Goal: Find specific page/section: Find specific page/section

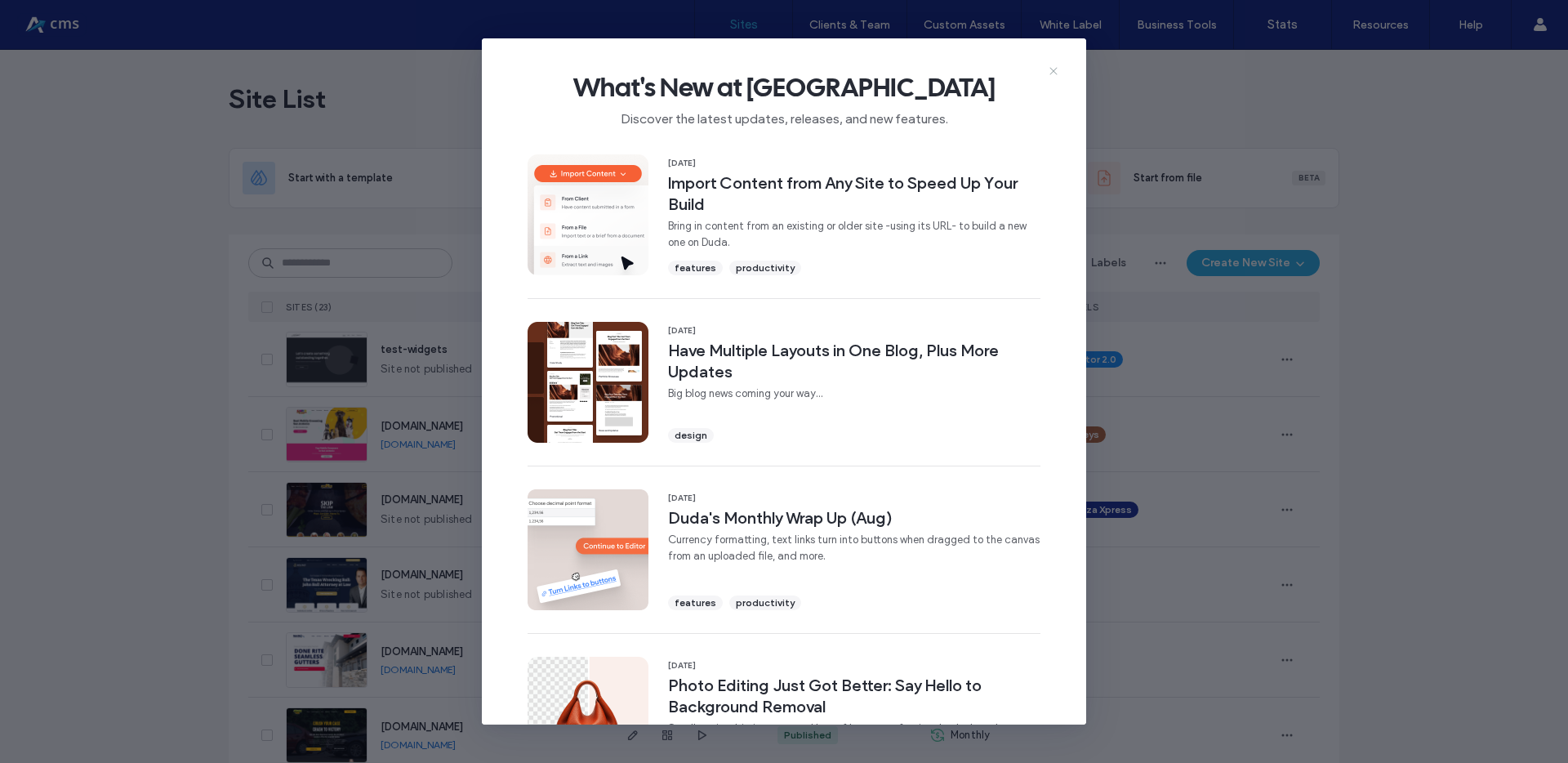
click at [1050, 70] on icon at bounding box center [1054, 70] width 13 height 13
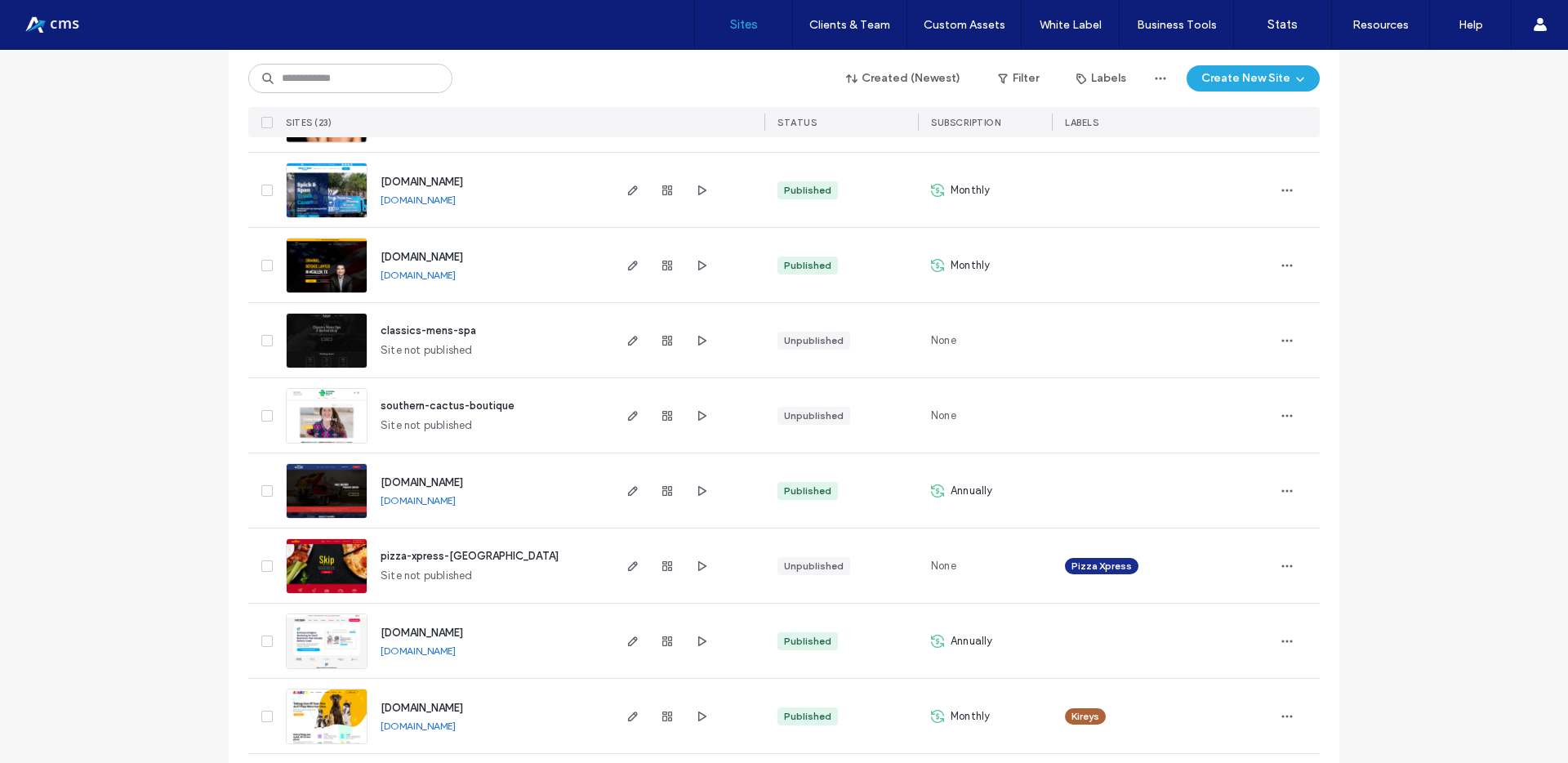
scroll to position [1189, 0]
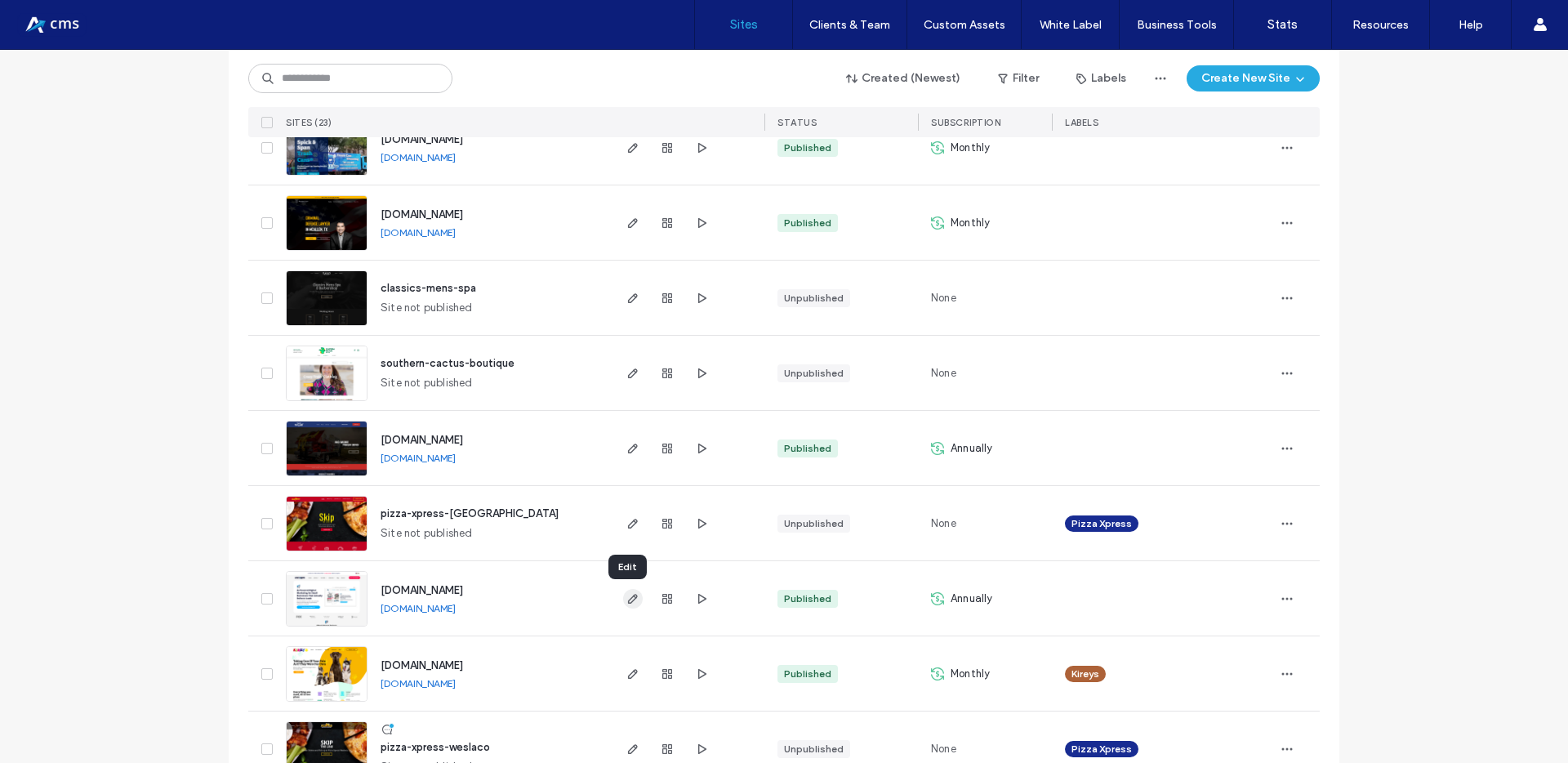
click at [626, 596] on icon "button" at bounding box center [632, 598] width 13 height 13
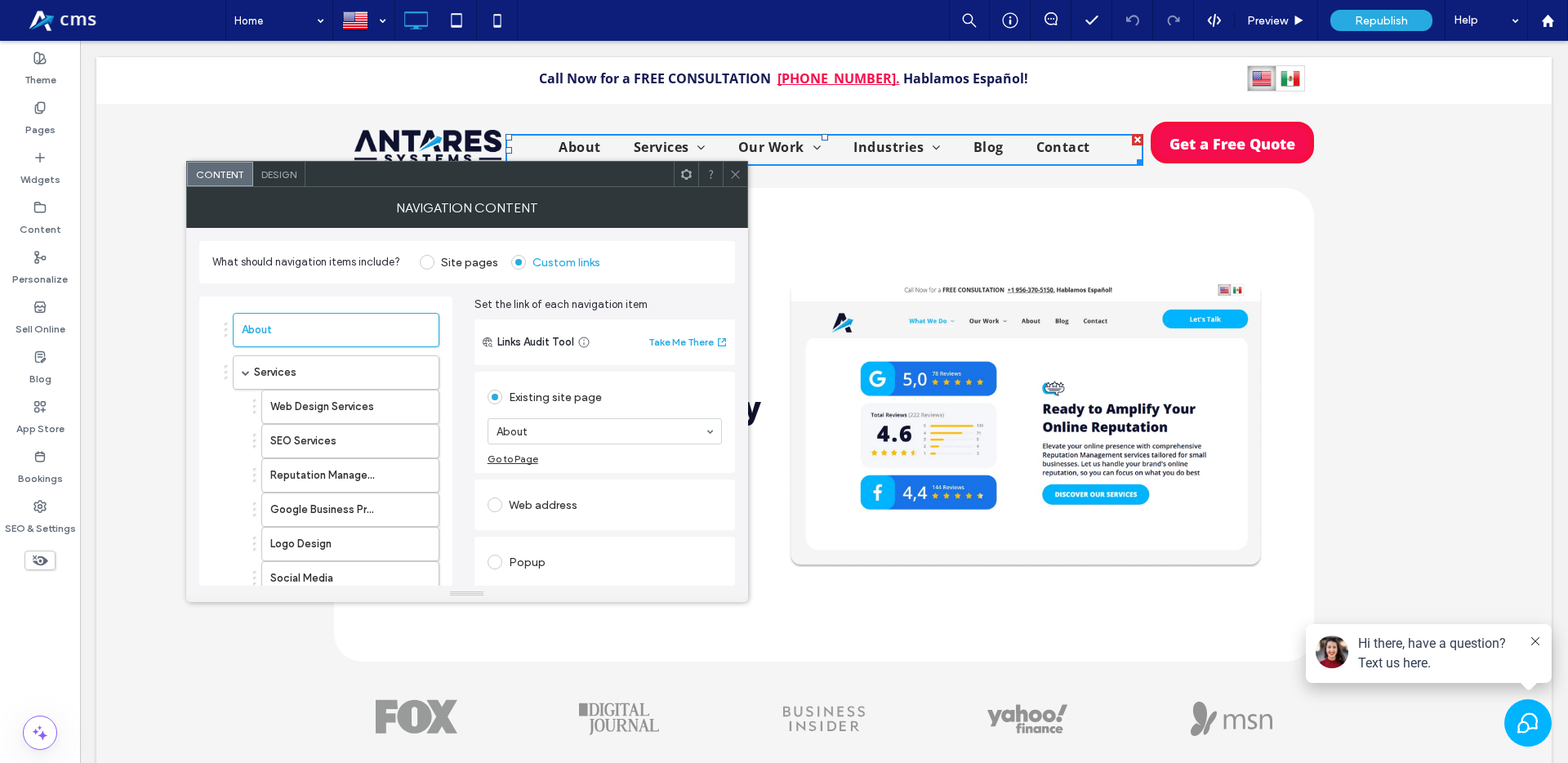
click at [729, 177] on icon at bounding box center [736, 174] width 12 height 12
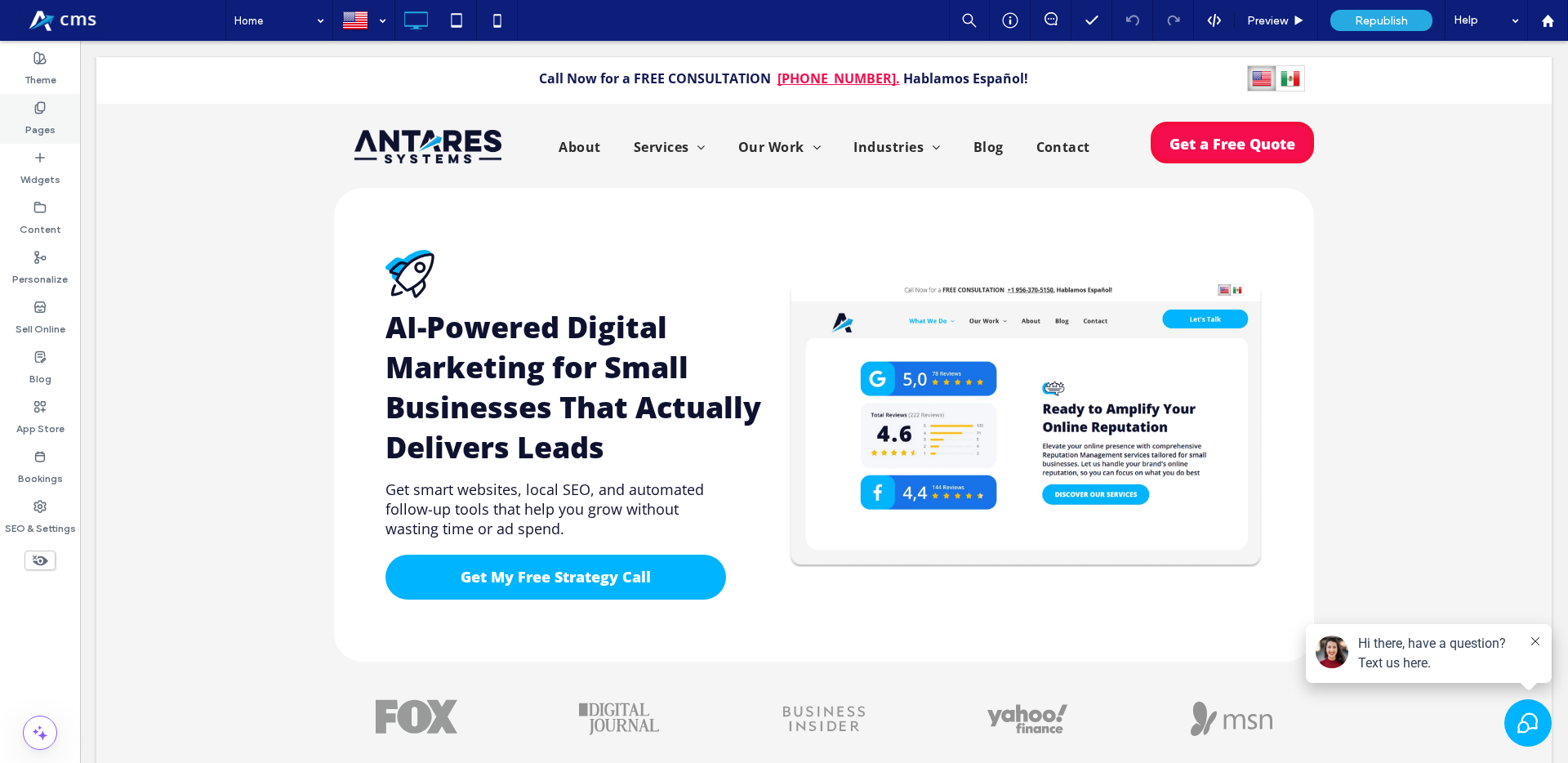
click at [51, 115] on label "Pages" at bounding box center [41, 126] width 30 height 23
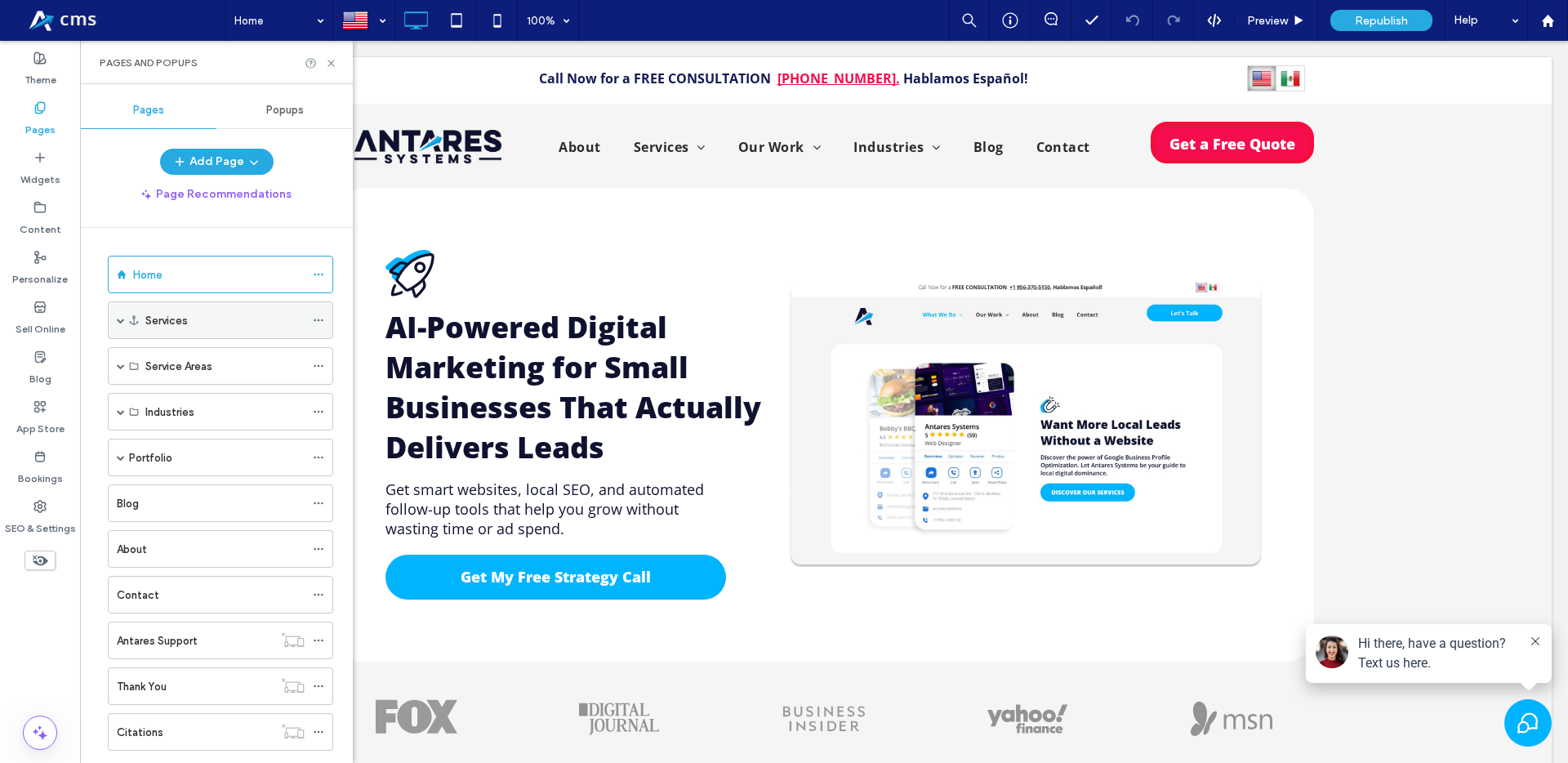
click at [165, 318] on label "Services" at bounding box center [166, 321] width 42 height 28
click at [183, 352] on div "Service Areas" at bounding box center [225, 366] width 159 height 36
click at [144, 325] on div "Services" at bounding box center [220, 320] width 226 height 38
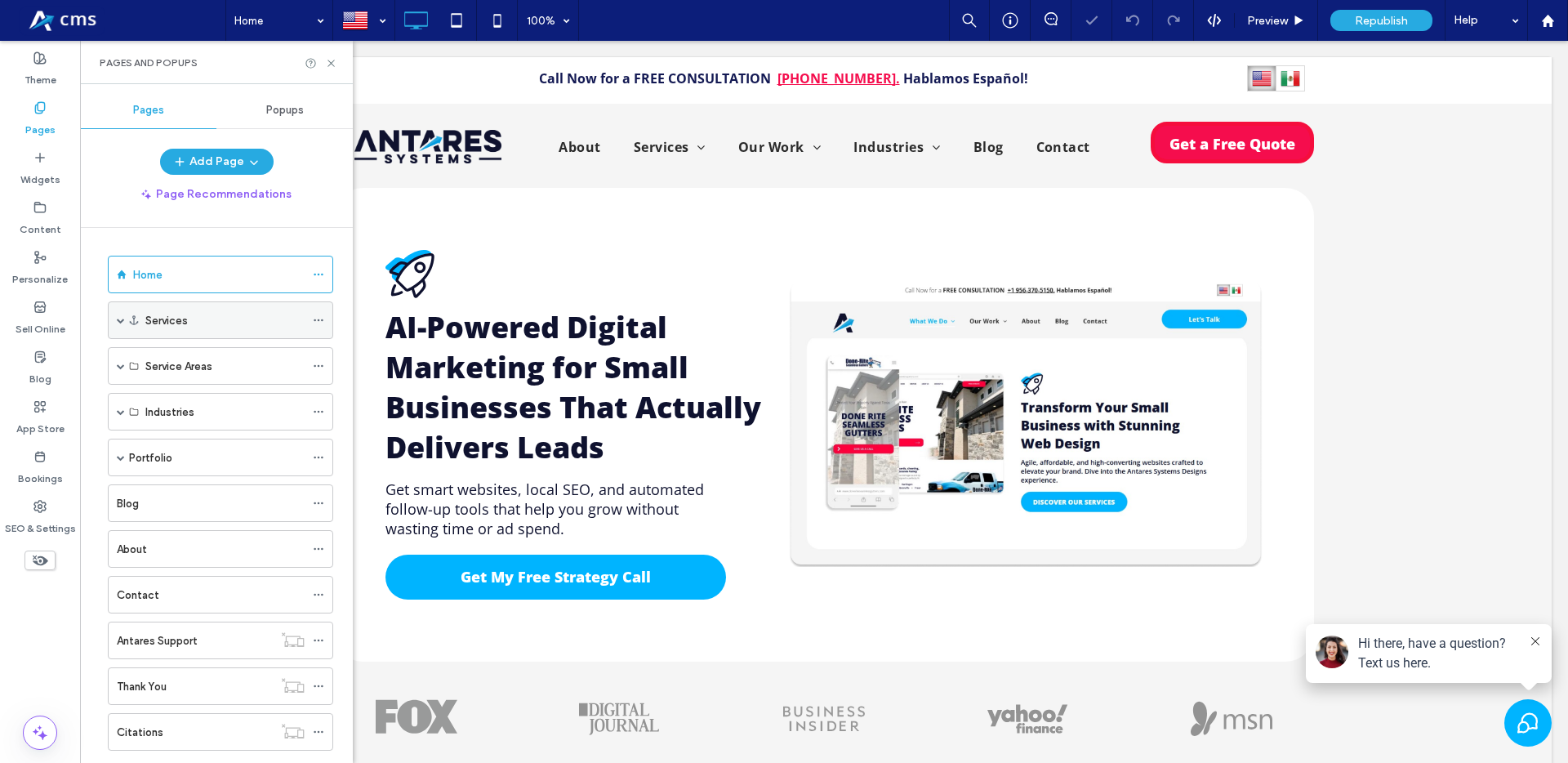
click at [120, 318] on span at bounding box center [121, 320] width 8 height 8
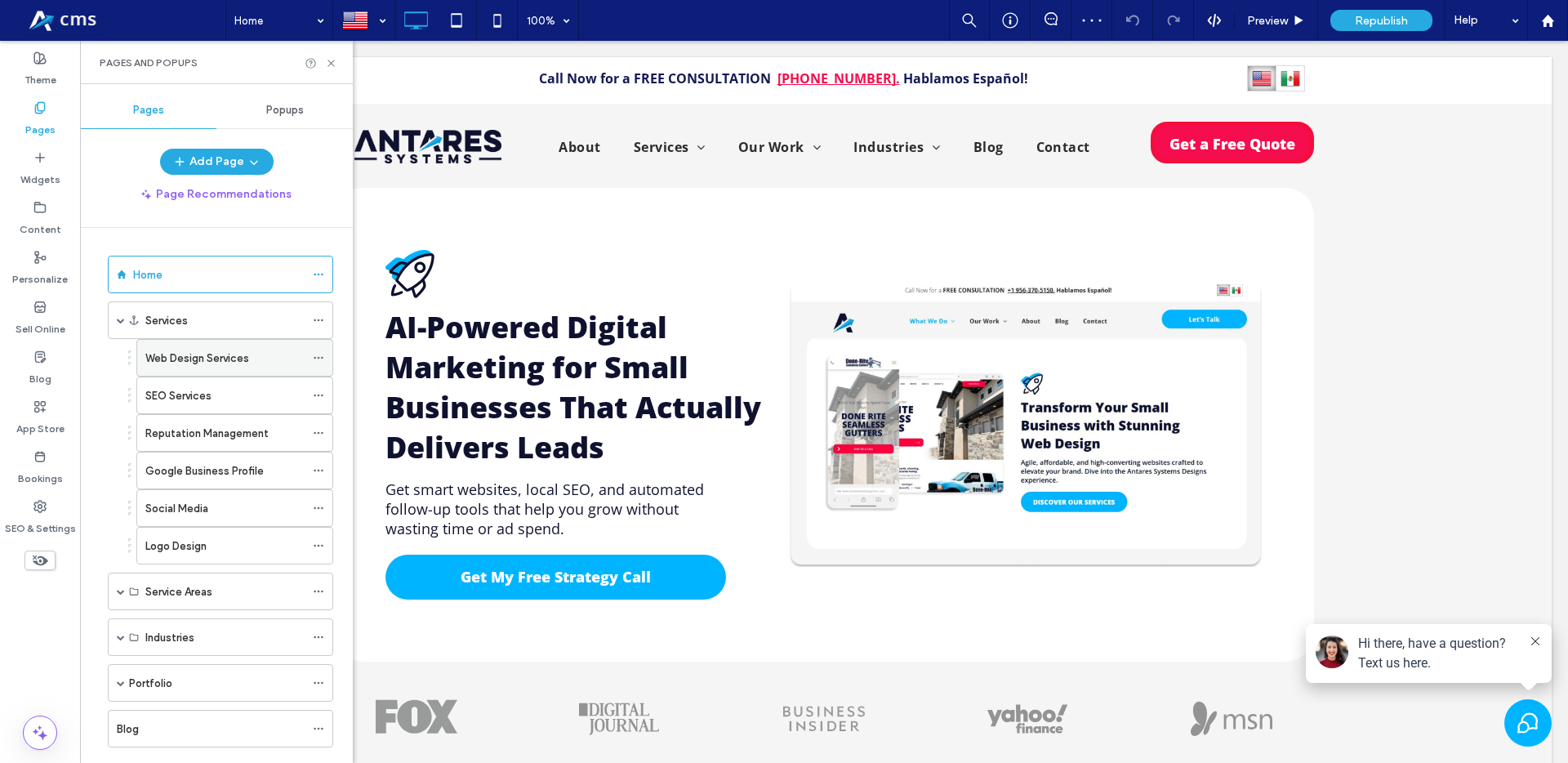
click at [174, 358] on label "Web Design Services" at bounding box center [197, 358] width 104 height 28
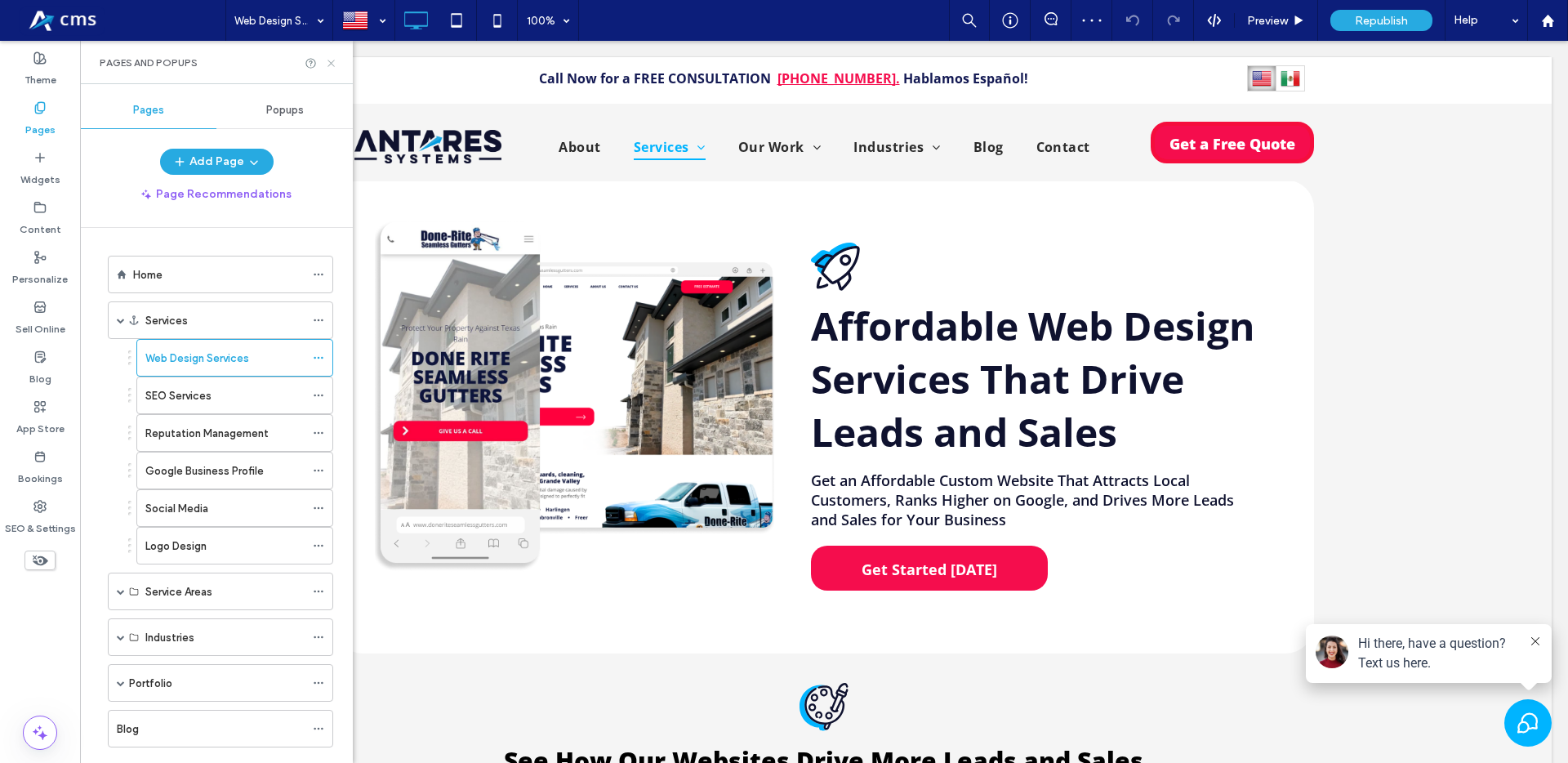
click at [331, 60] on icon at bounding box center [331, 63] width 12 height 12
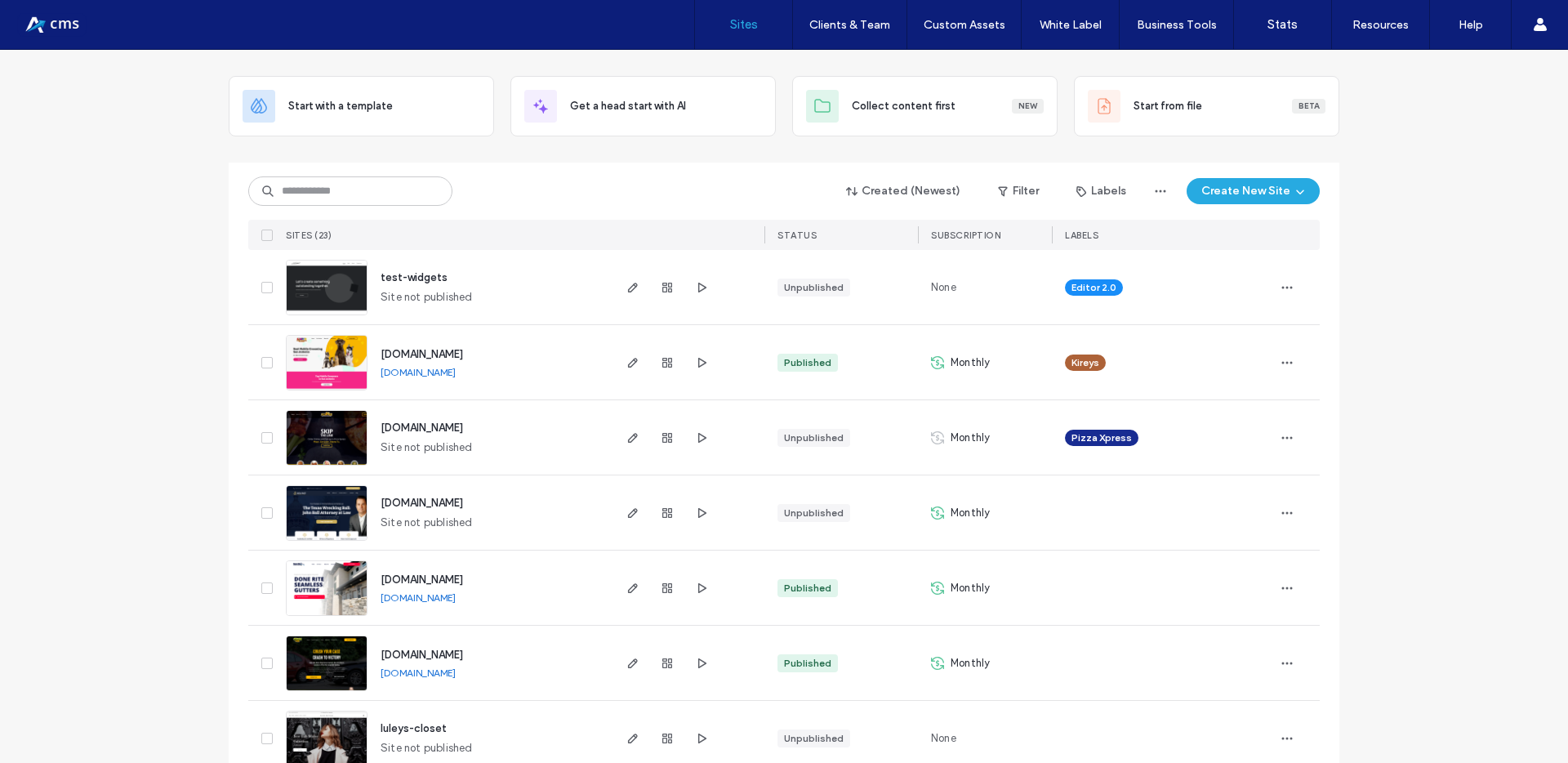
scroll to position [91, 0]
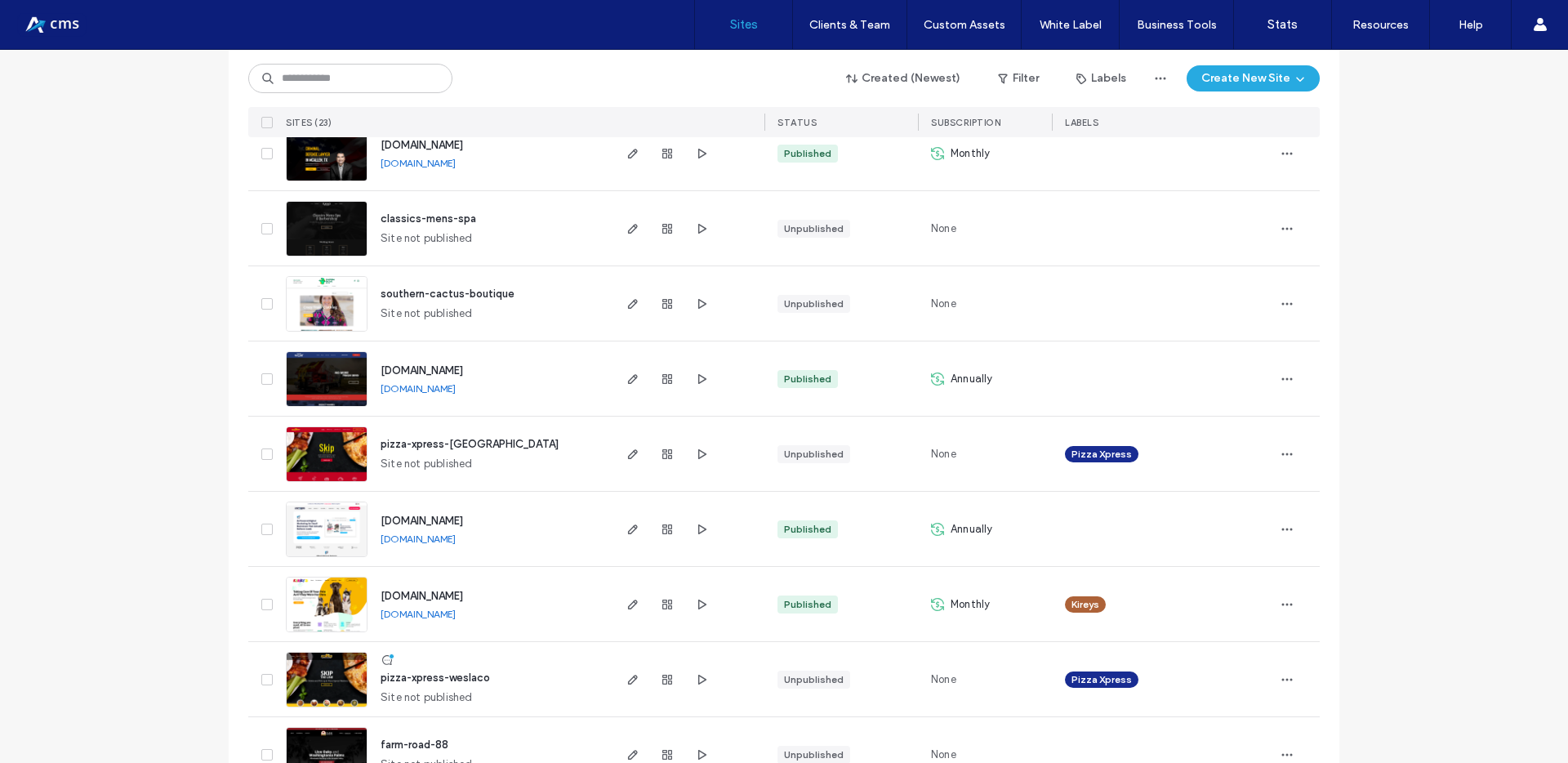
scroll to position [1280, 0]
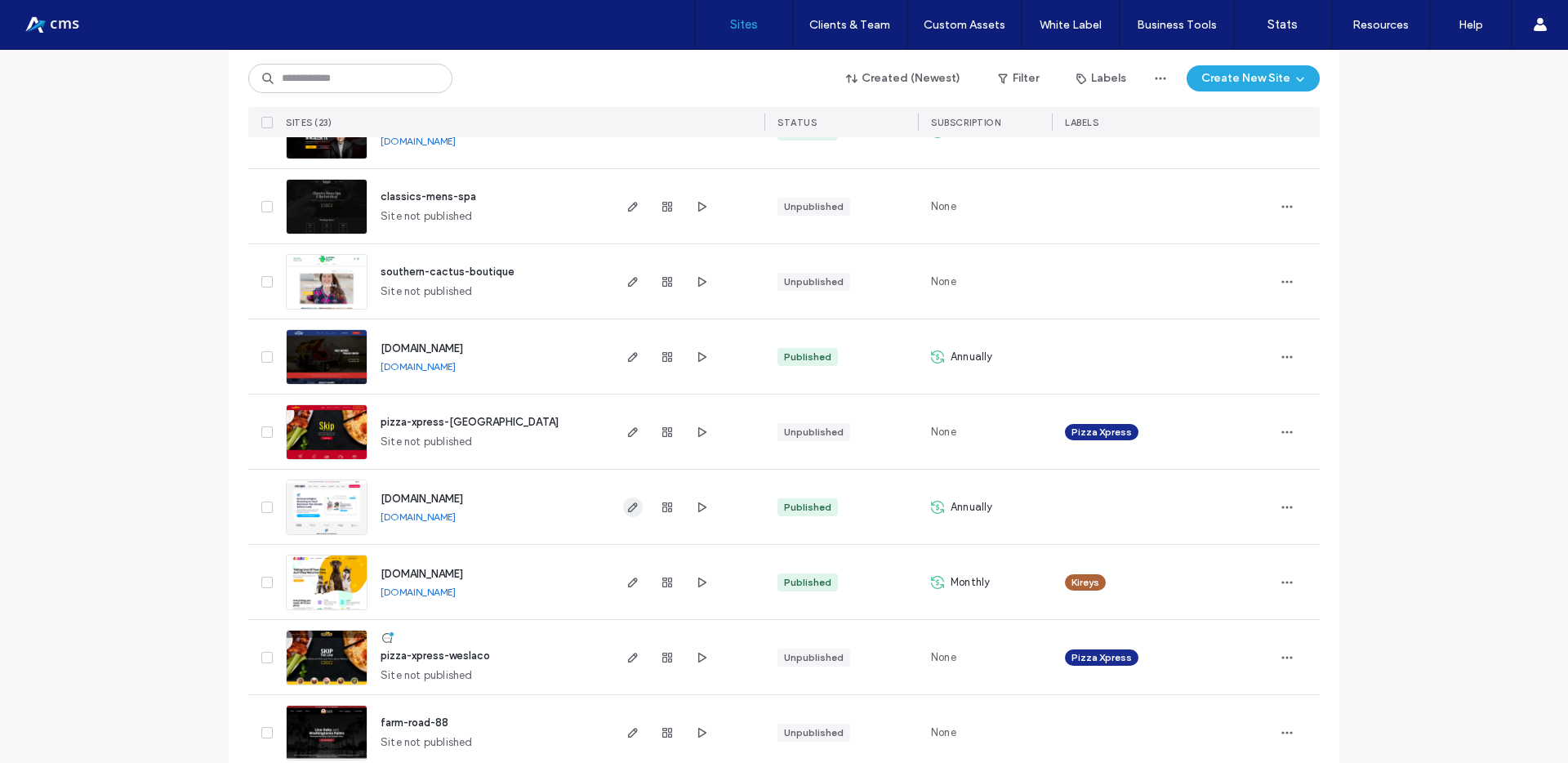
click at [632, 507] on icon "button" at bounding box center [632, 507] width 13 height 13
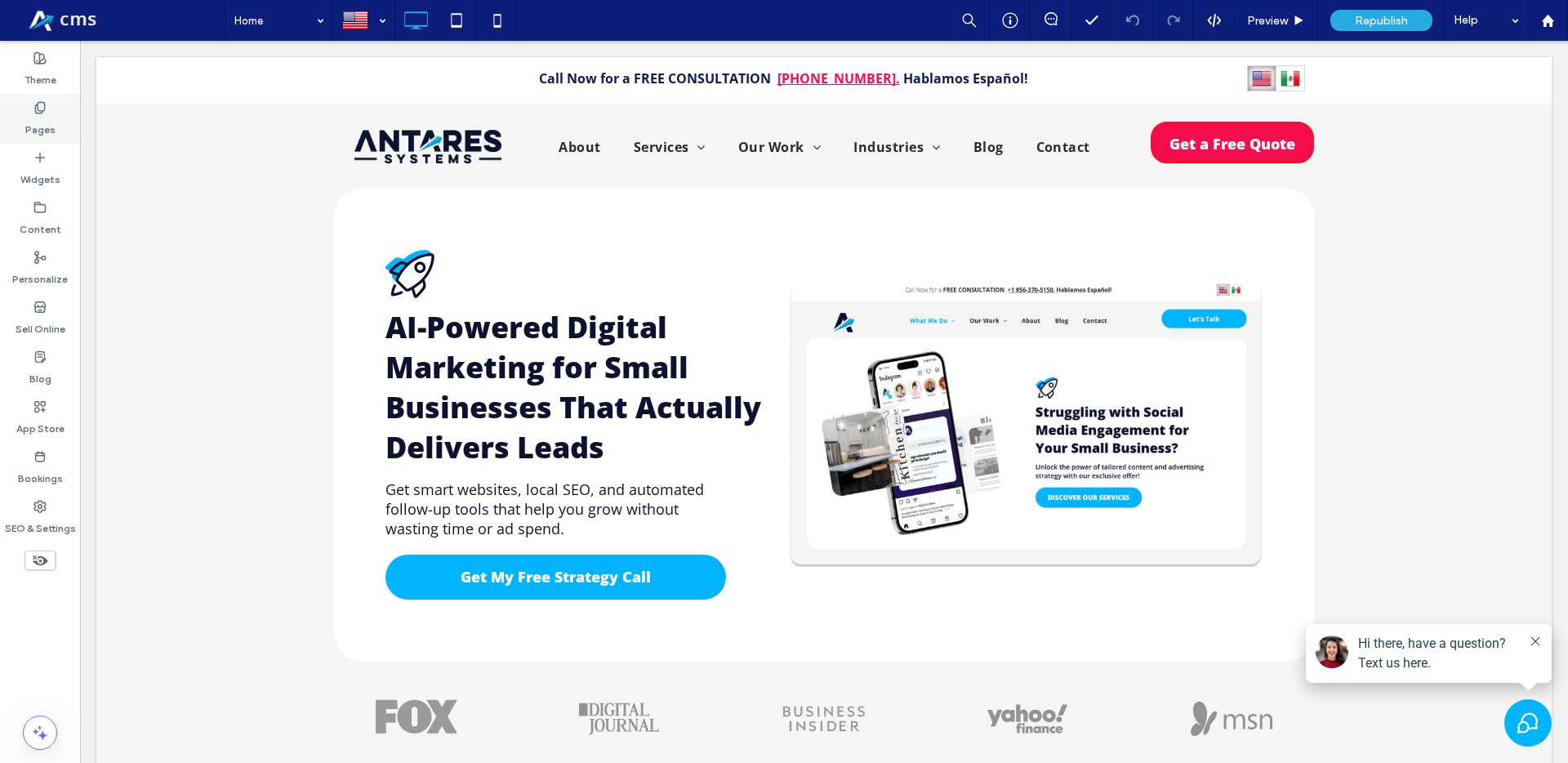
click at [37, 94] on div "Pages" at bounding box center [40, 119] width 80 height 50
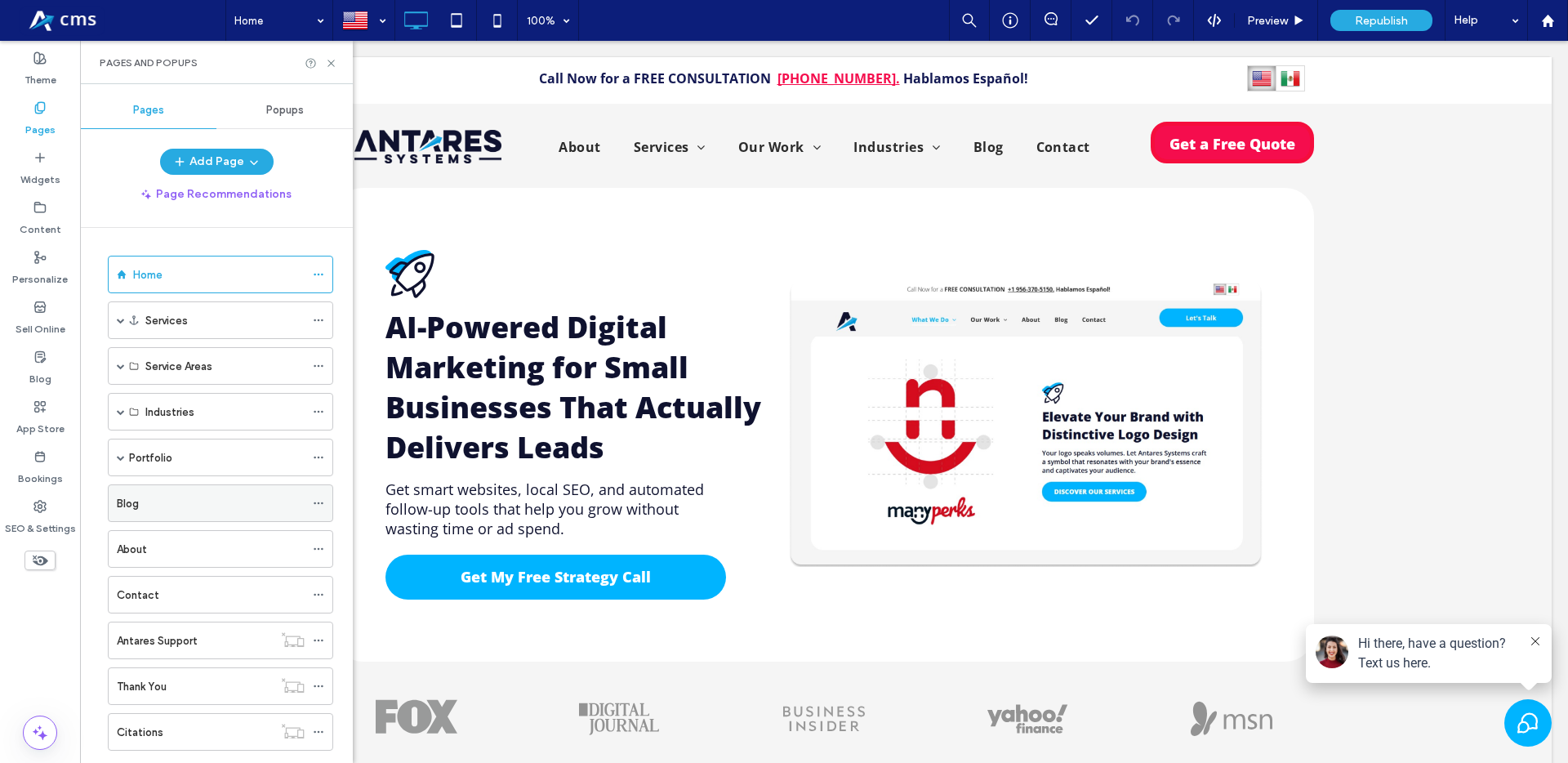
click at [174, 495] on div "Blog" at bounding box center [211, 503] width 188 height 17
